Goal: Information Seeking & Learning: Learn about a topic

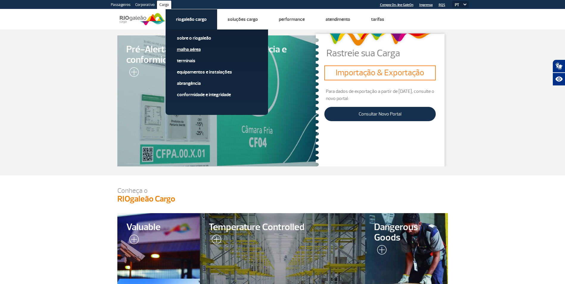
click at [192, 51] on link "Malha Aérea" at bounding box center [217, 49] width 80 height 7
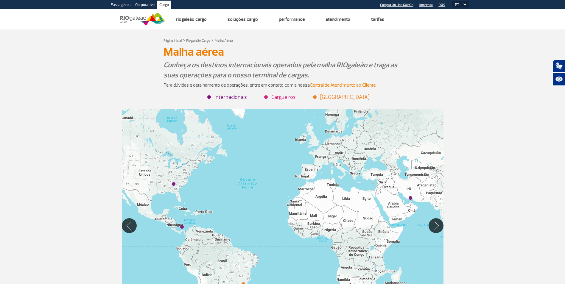
scroll to position [89, 0]
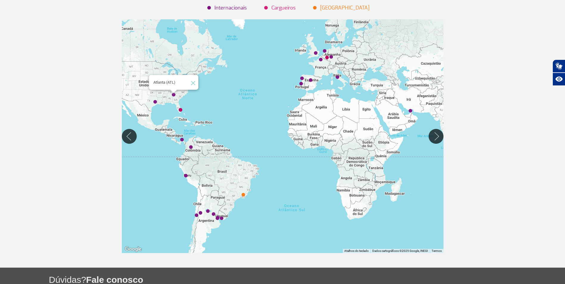
click at [173, 94] on img "Atlanta (ATL)" at bounding box center [174, 95] width 4 height 4
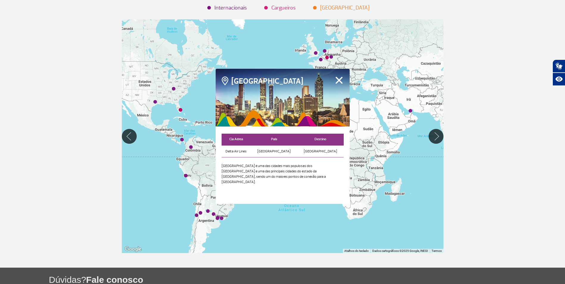
click at [340, 80] on button "Fechar" at bounding box center [338, 80] width 9 height 8
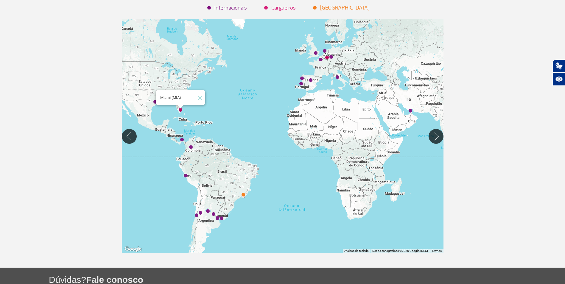
click at [180, 110] on img "Miami (MIA)" at bounding box center [181, 110] width 4 height 4
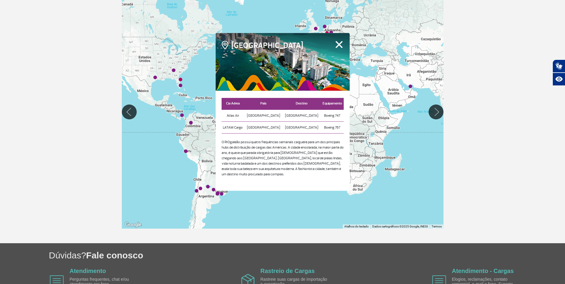
scroll to position [119, 0]
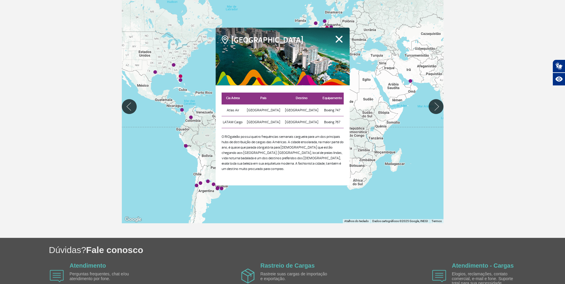
click at [351, 33] on div "Para iniciar o trajeto, pressione as teclas de seta." at bounding box center [283, 107] width 322 height 234
click at [341, 38] on button "Fechar" at bounding box center [338, 39] width 9 height 8
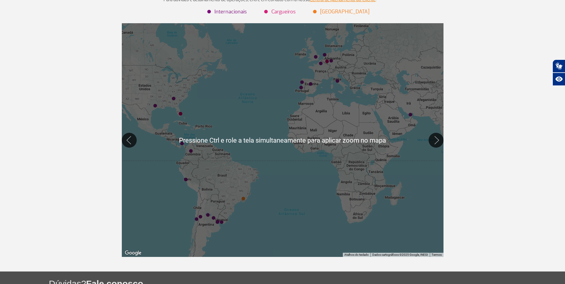
scroll to position [60, 0]
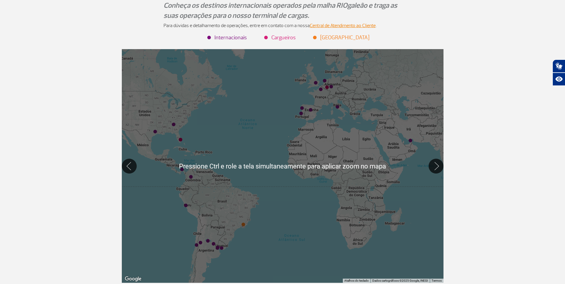
click at [248, 194] on div at bounding box center [283, 166] width 322 height 234
click at [244, 224] on img "Rio de Janeiro (GIG)" at bounding box center [243, 225] width 4 height 4
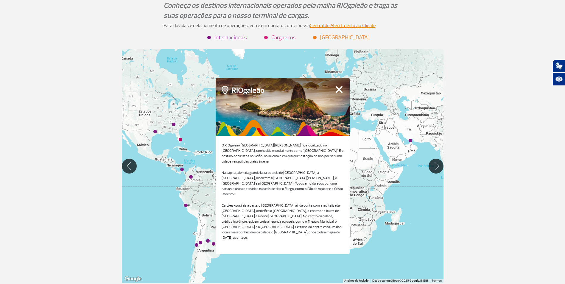
click at [343, 93] on button "Fechar" at bounding box center [338, 89] width 9 height 8
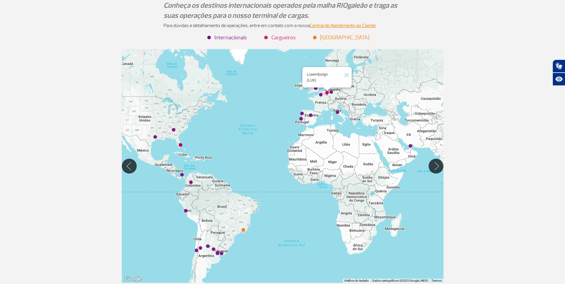
click at [327, 92] on img "Luxemburgo (LUX)" at bounding box center [327, 93] width 4 height 4
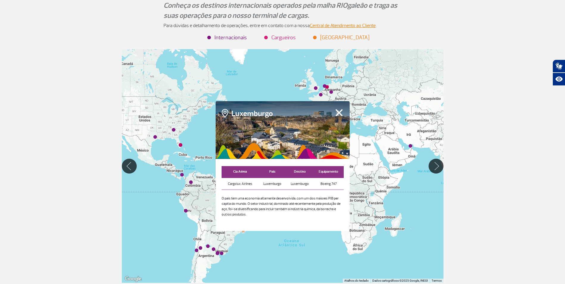
click at [342, 112] on button "Fechar" at bounding box center [338, 113] width 9 height 8
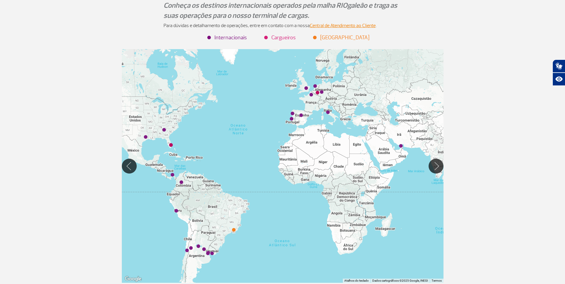
click at [403, 146] on div at bounding box center [283, 166] width 322 height 234
click at [400, 146] on img "Dubai (DXB)" at bounding box center [401, 146] width 4 height 4
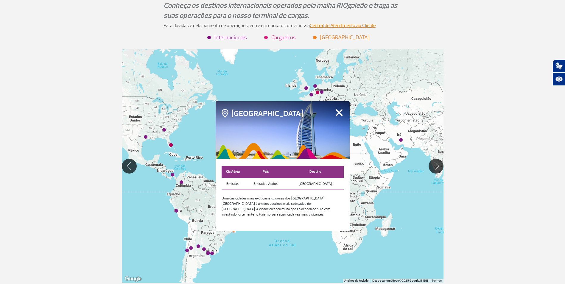
drag, startPoint x: 347, startPoint y: 113, endPoint x: 344, endPoint y: 114, distance: 4.0
click at [347, 113] on div at bounding box center [283, 130] width 134 height 58
click at [344, 114] on div at bounding box center [283, 130] width 134 height 58
click at [339, 115] on button "Fechar" at bounding box center [338, 113] width 9 height 8
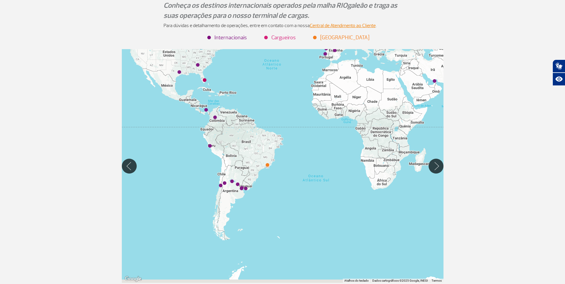
drag, startPoint x: 150, startPoint y: 249, endPoint x: 184, endPoint y: 184, distance: 73.1
click at [184, 184] on div at bounding box center [283, 166] width 322 height 234
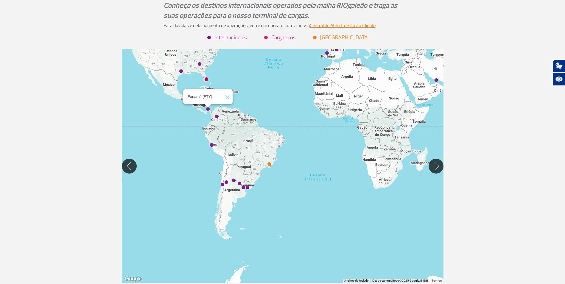
click at [208, 109] on img "Panamá (PTY)" at bounding box center [208, 109] width 4 height 4
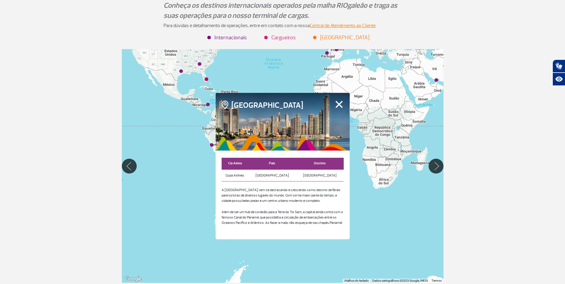
click at [344, 99] on div at bounding box center [283, 122] width 134 height 58
click at [339, 105] on button "Fechar" at bounding box center [338, 104] width 9 height 8
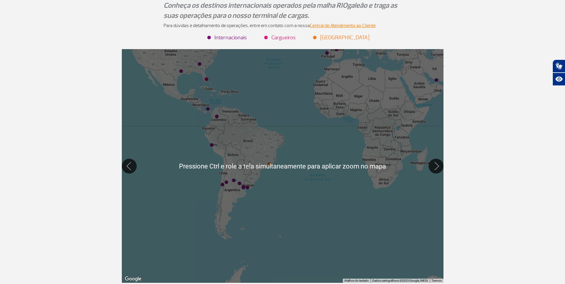
click at [243, 100] on div at bounding box center [283, 166] width 322 height 234
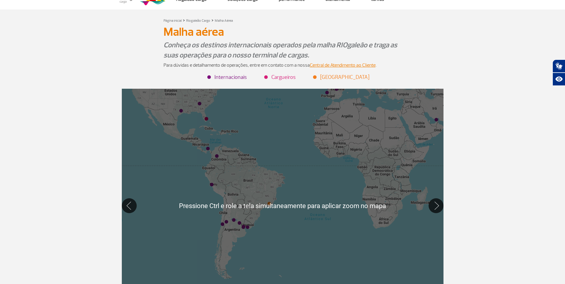
scroll to position [0, 0]
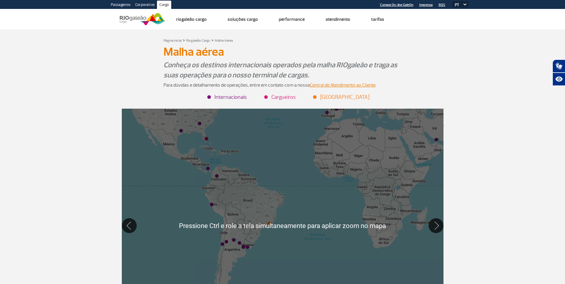
click at [211, 141] on div at bounding box center [283, 226] width 322 height 234
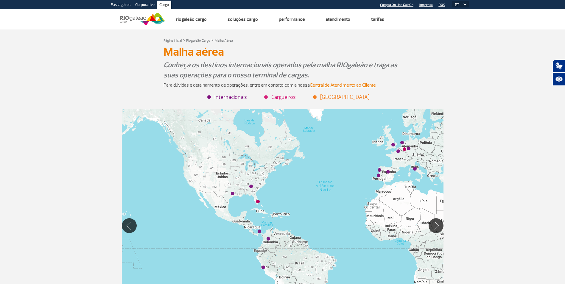
drag, startPoint x: 235, startPoint y: 161, endPoint x: 280, endPoint y: 218, distance: 72.1
click at [280, 218] on div at bounding box center [283, 226] width 322 height 234
click at [232, 193] on img "Houston (HOU)" at bounding box center [233, 194] width 4 height 4
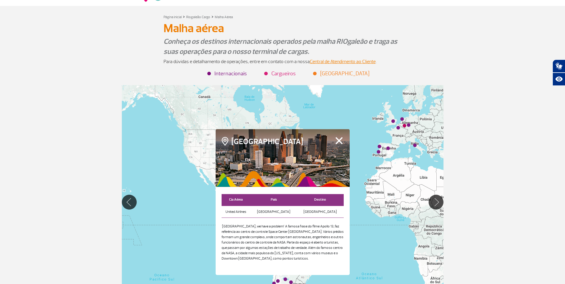
scroll to position [30, 0]
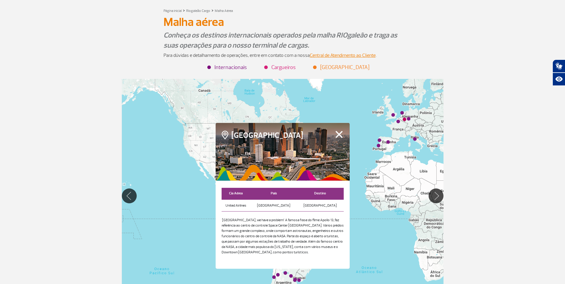
click at [337, 133] on button "Fechar" at bounding box center [338, 134] width 9 height 8
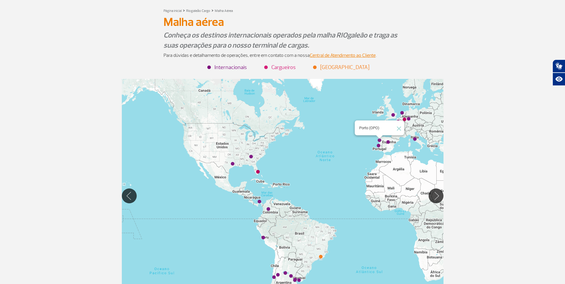
click at [379, 141] on img "Porto (OPO)" at bounding box center [379, 141] width 4 height 4
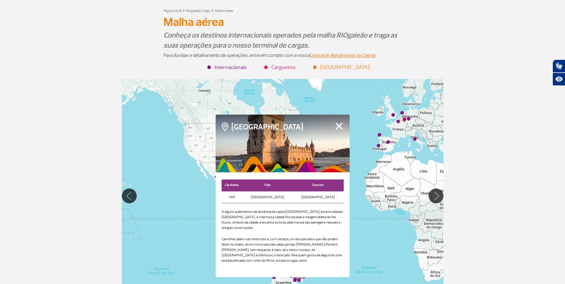
click at [338, 128] on button "Fechar" at bounding box center [338, 126] width 9 height 8
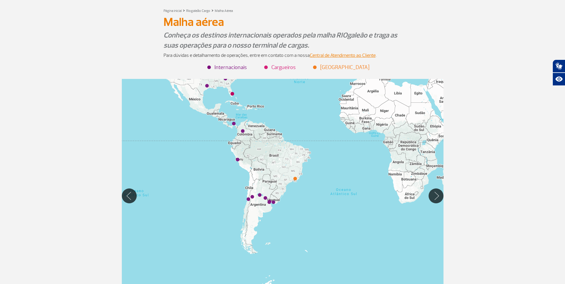
drag, startPoint x: 325, startPoint y: 203, endPoint x: 296, endPoint y: 114, distance: 93.4
click at [296, 114] on div at bounding box center [283, 196] width 322 height 234
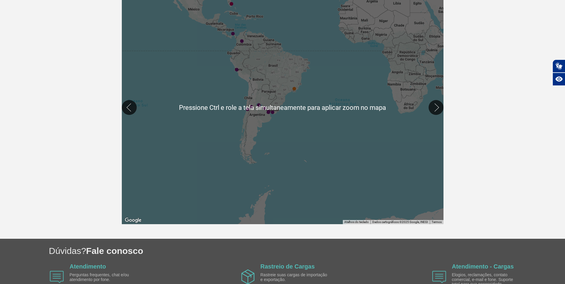
scroll to position [89, 0]
